Goal: Information Seeking & Learning: Learn about a topic

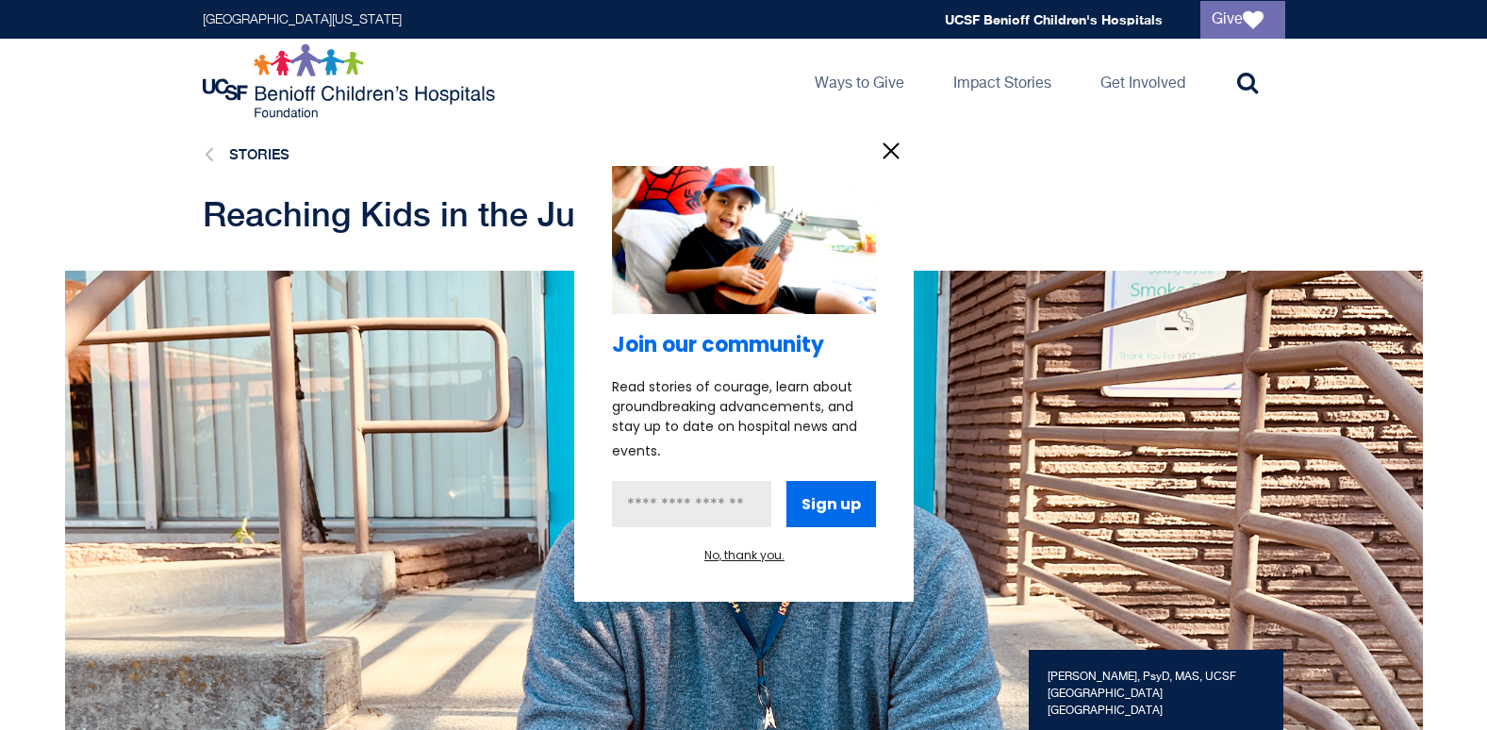
click at [889, 149] on icon "information" at bounding box center [891, 151] width 14 height 14
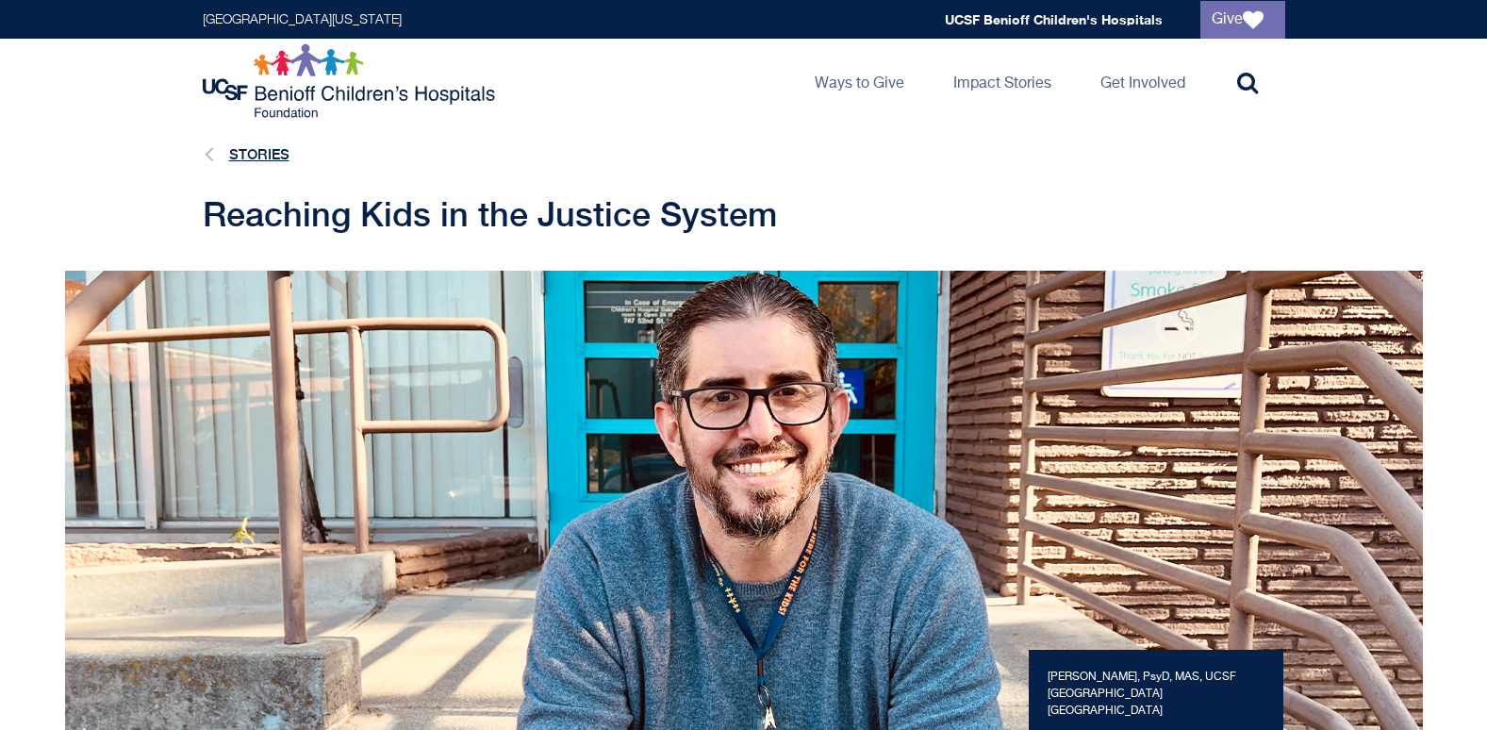
click at [275, 153] on link "Stories" at bounding box center [259, 154] width 60 height 16
